Goal: Task Accomplishment & Management: Manage account settings

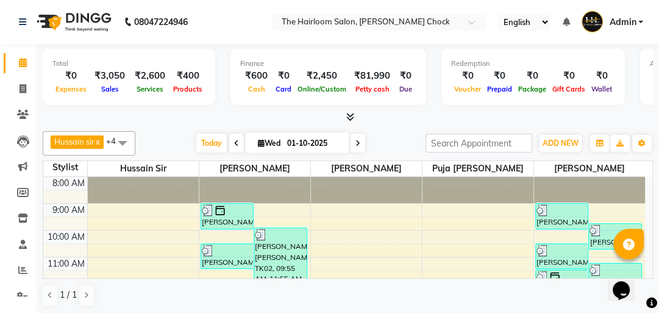
drag, startPoint x: 51, startPoint y: 236, endPoint x: 56, endPoint y: 252, distance: 17.2
click at [56, 252] on td at bounding box center [65, 249] width 44 height 13
drag, startPoint x: 56, startPoint y: 252, endPoint x: 666, endPoint y: 4, distance: 658.7
click at [56, 253] on td at bounding box center [65, 249] width 44 height 13
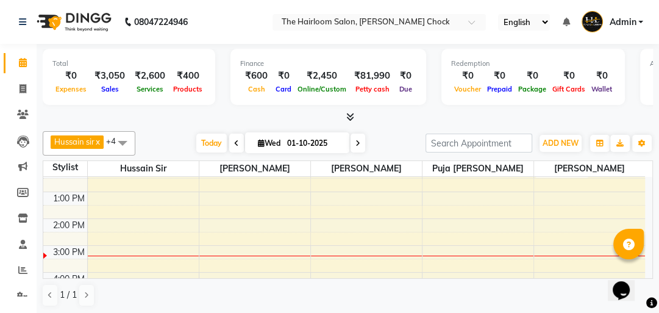
scroll to position [98, 0]
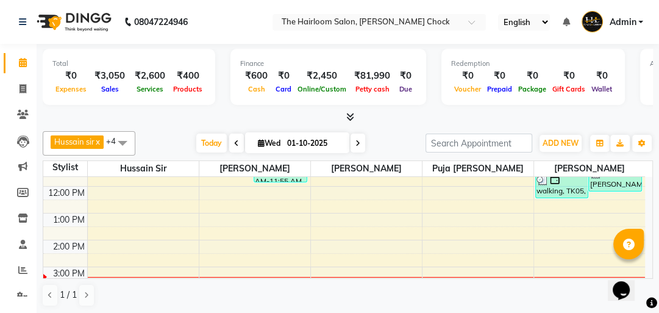
click at [559, 211] on div "8:00 AM 9:00 AM 10:00 AM 11:00 AM 12:00 PM 1:00 PM 2:00 PM 3:00 PM 4:00 PM 5:00…" at bounding box center [344, 293] width 602 height 429
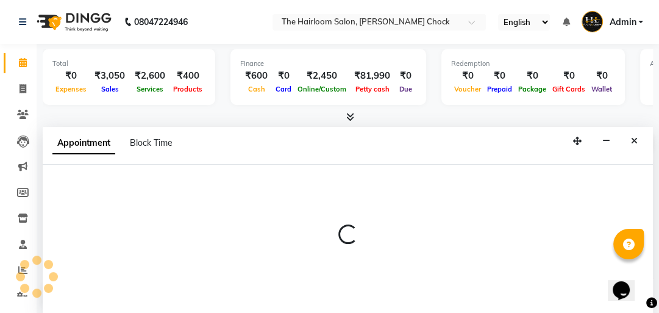
select select "88793"
select select "tentative"
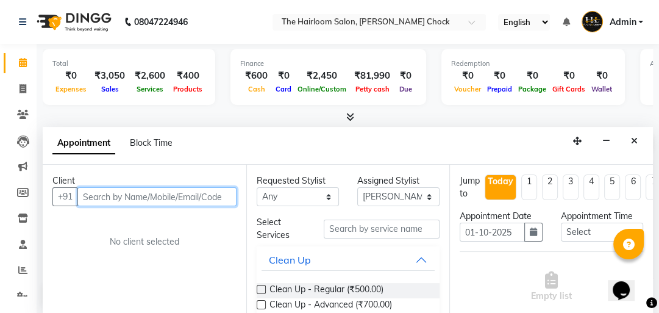
scroll to position [1, 0]
click at [141, 195] on input "text" at bounding box center [156, 196] width 159 height 19
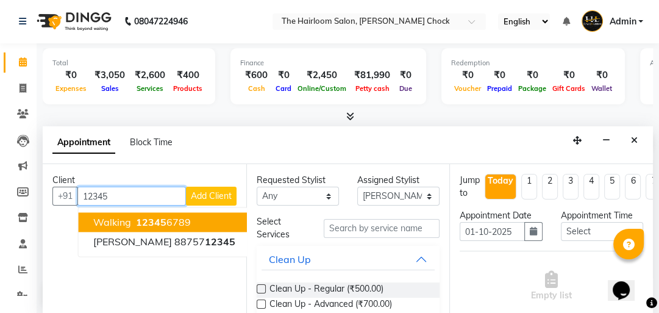
click at [134, 222] on ngb-highlight "12345 6789" at bounding box center [162, 222] width 57 height 12
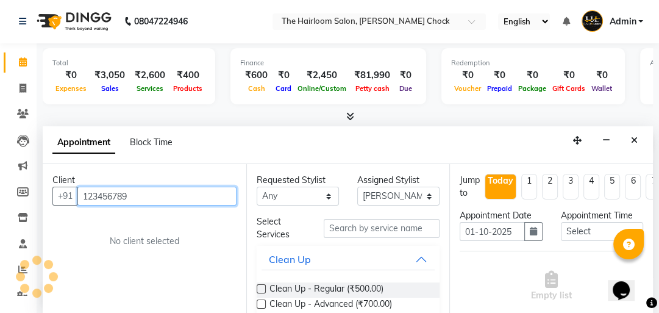
type input "123456789"
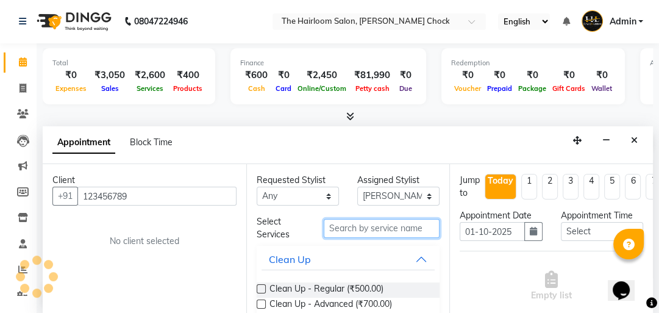
click at [360, 227] on input "text" at bounding box center [382, 228] width 116 height 19
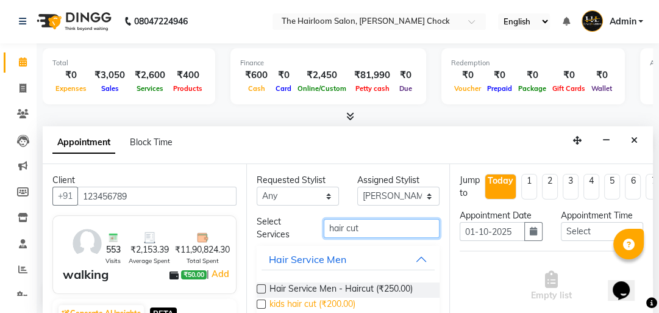
type input "hair cut"
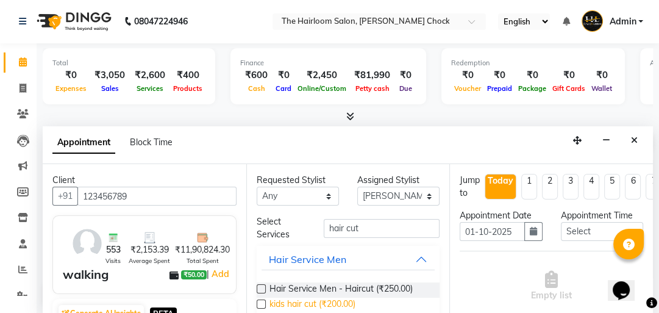
click at [327, 302] on span "kids hair cut (₹200.00)" at bounding box center [313, 305] width 86 height 15
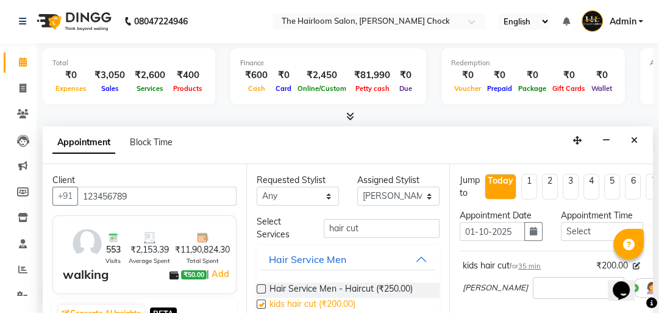
checkbox input "false"
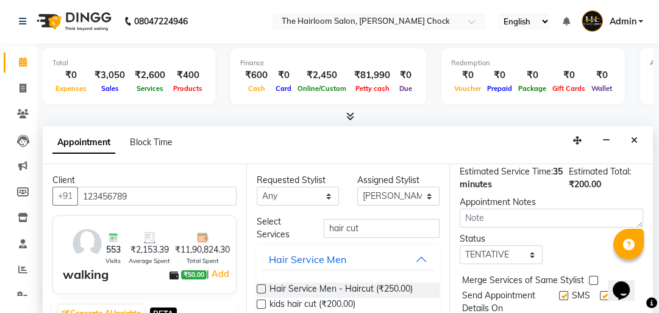
scroll to position [202, 0]
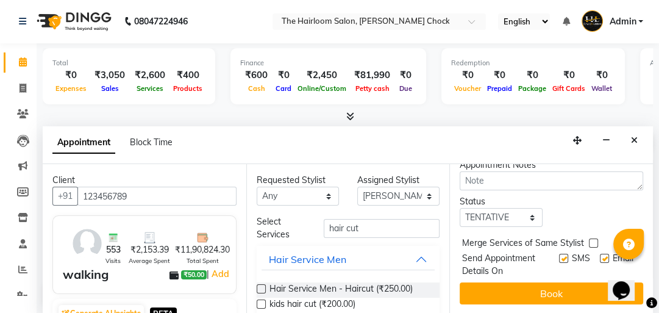
click at [559, 254] on label at bounding box center [563, 258] width 9 height 9
click at [559, 256] on input "checkbox" at bounding box center [563, 260] width 8 height 8
checkbox input "false"
click at [600, 254] on label at bounding box center [604, 258] width 9 height 9
click at [600, 256] on input "checkbox" at bounding box center [604, 260] width 8 height 8
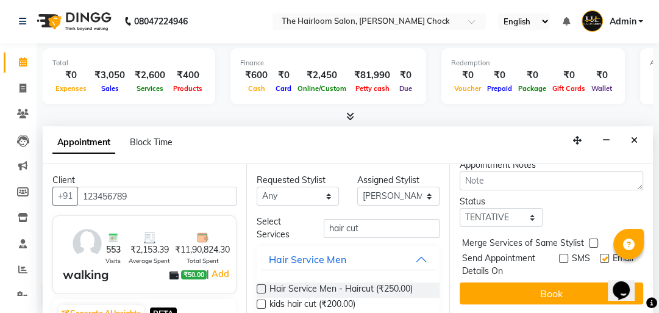
checkbox input "false"
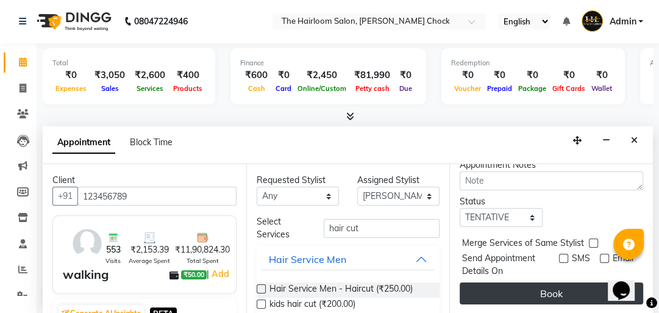
click at [583, 288] on button "Book" at bounding box center [552, 293] width 184 height 22
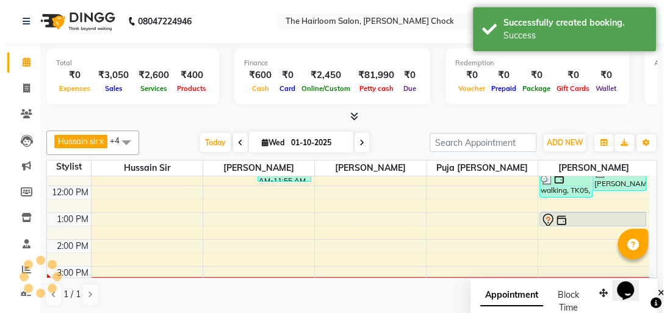
scroll to position [0, 0]
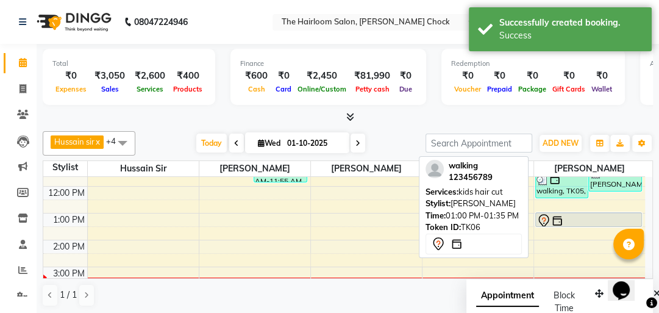
click at [578, 218] on div at bounding box center [589, 220] width 105 height 15
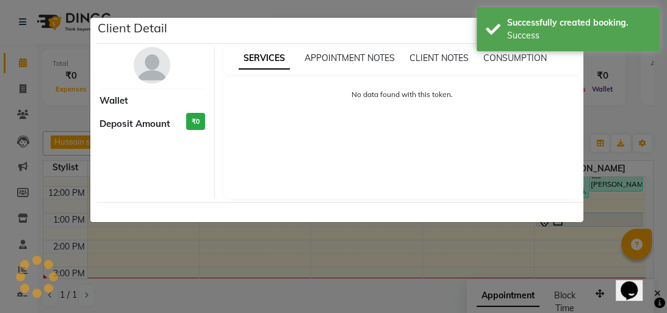
select select "7"
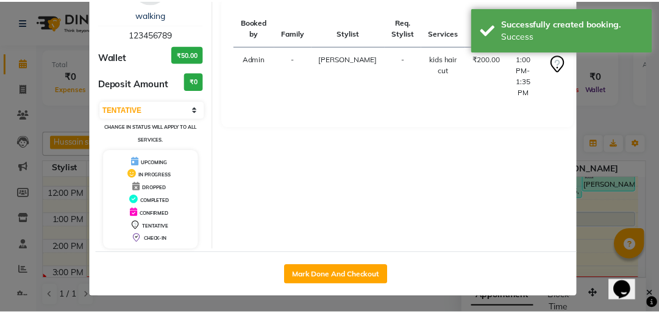
scroll to position [81, 0]
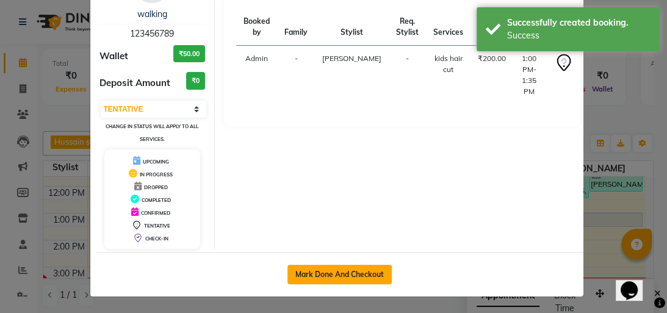
click at [367, 274] on button "Mark Done And Checkout" at bounding box center [339, 275] width 104 height 20
select select "service"
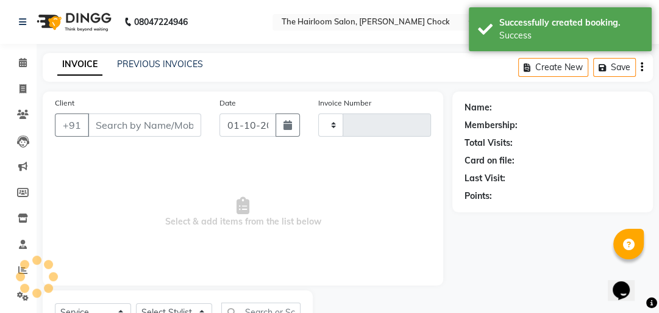
type input "3993"
select select "5926"
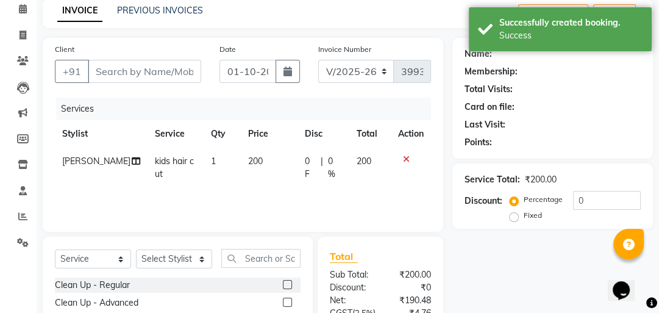
type input "123456789"
select select "88793"
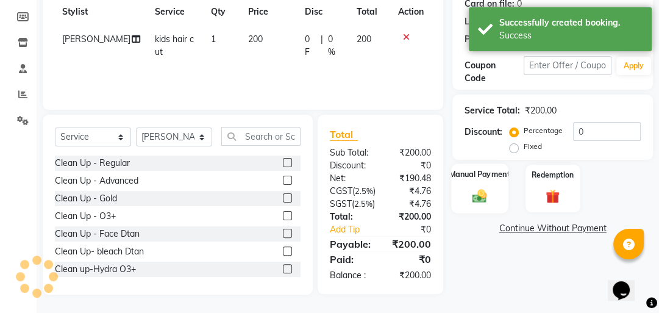
scroll to position [195, 0]
click at [489, 187] on img at bounding box center [480, 195] width 24 height 16
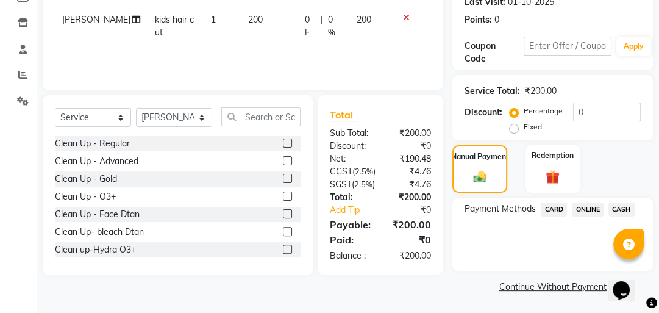
click at [593, 207] on span "ONLINE" at bounding box center [588, 209] width 32 height 14
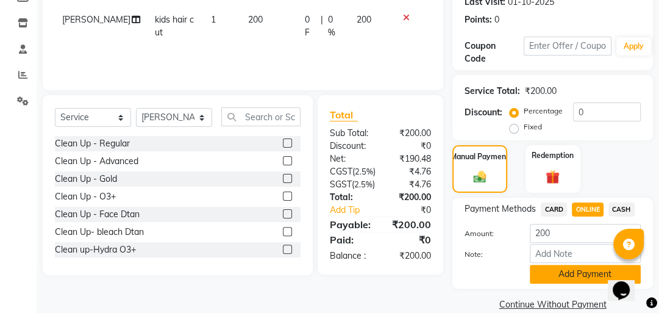
click at [572, 278] on button "Add Payment" at bounding box center [585, 274] width 111 height 19
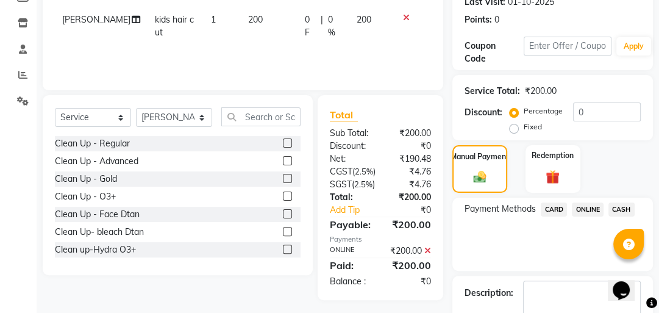
scroll to position [264, 0]
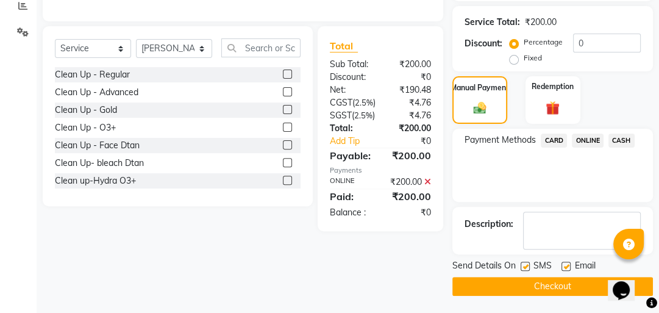
click at [568, 266] on label at bounding box center [566, 266] width 9 height 9
click at [568, 266] on input "checkbox" at bounding box center [566, 267] width 8 height 8
checkbox input "false"
click at [528, 268] on label at bounding box center [525, 266] width 9 height 9
click at [528, 268] on input "checkbox" at bounding box center [525, 267] width 8 height 8
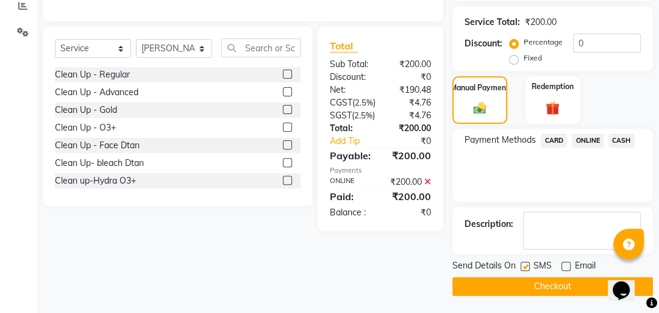
checkbox input "false"
click at [528, 290] on button "Checkout" at bounding box center [553, 286] width 201 height 19
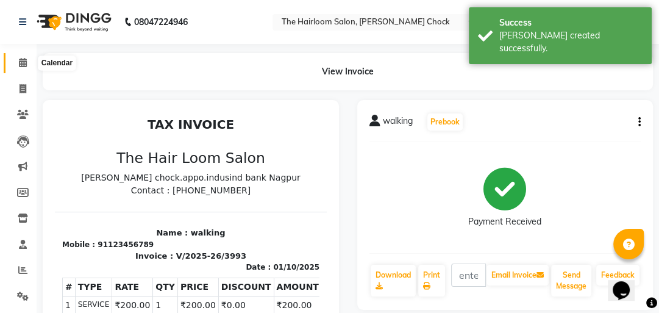
click at [20, 65] on icon at bounding box center [23, 62] width 8 height 9
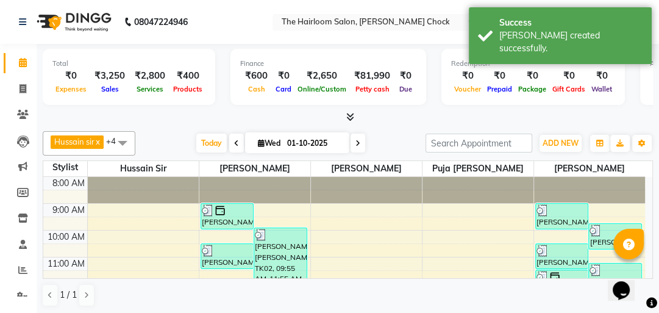
click at [288, 141] on input "01-10-2025" at bounding box center [314, 143] width 61 height 18
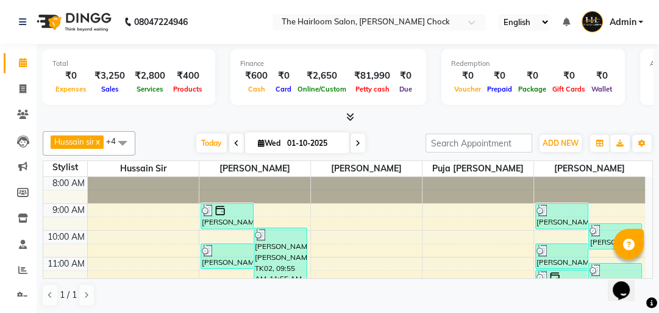
select select "10"
select select "2025"
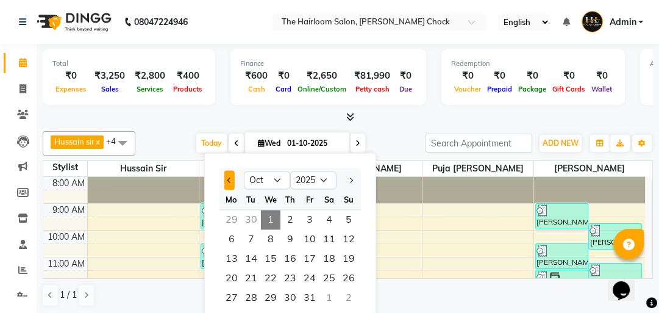
click at [225, 176] on button "Previous month" at bounding box center [229, 180] width 10 height 20
select select "9"
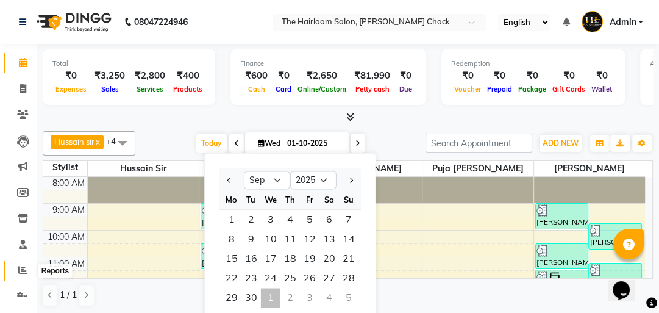
click at [22, 271] on icon at bounding box center [22, 269] width 9 height 9
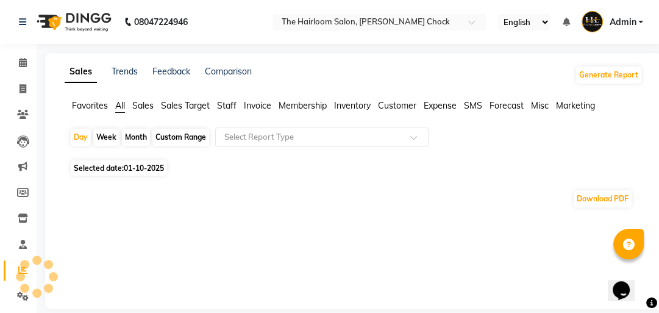
click at [139, 134] on div "Month" at bounding box center [136, 137] width 28 height 17
select select "10"
select select "2025"
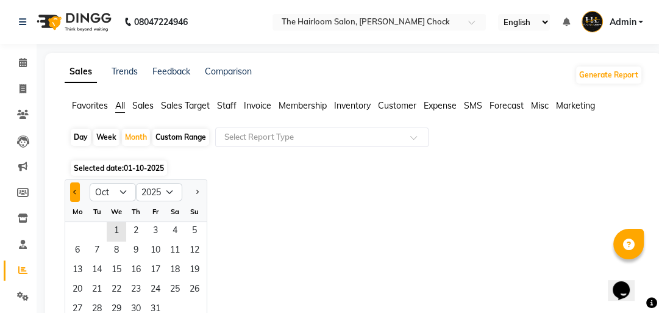
click at [78, 193] on button "Previous month" at bounding box center [75, 192] width 10 height 20
select select "9"
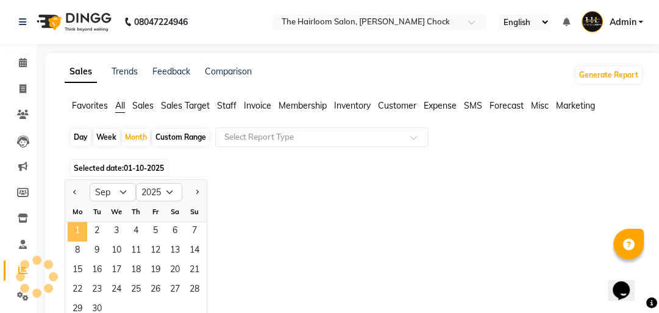
click at [77, 229] on span "1" at bounding box center [78, 232] width 20 height 20
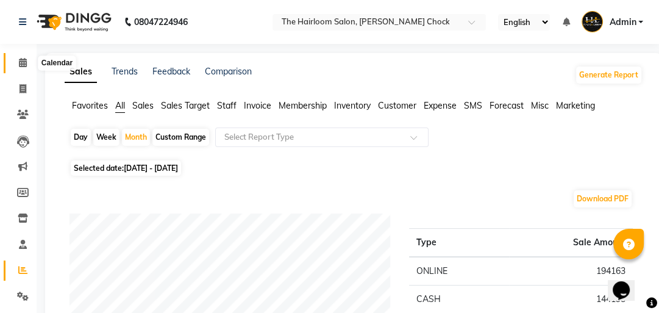
click at [22, 59] on icon at bounding box center [23, 62] width 8 height 9
